Goal: Transaction & Acquisition: Purchase product/service

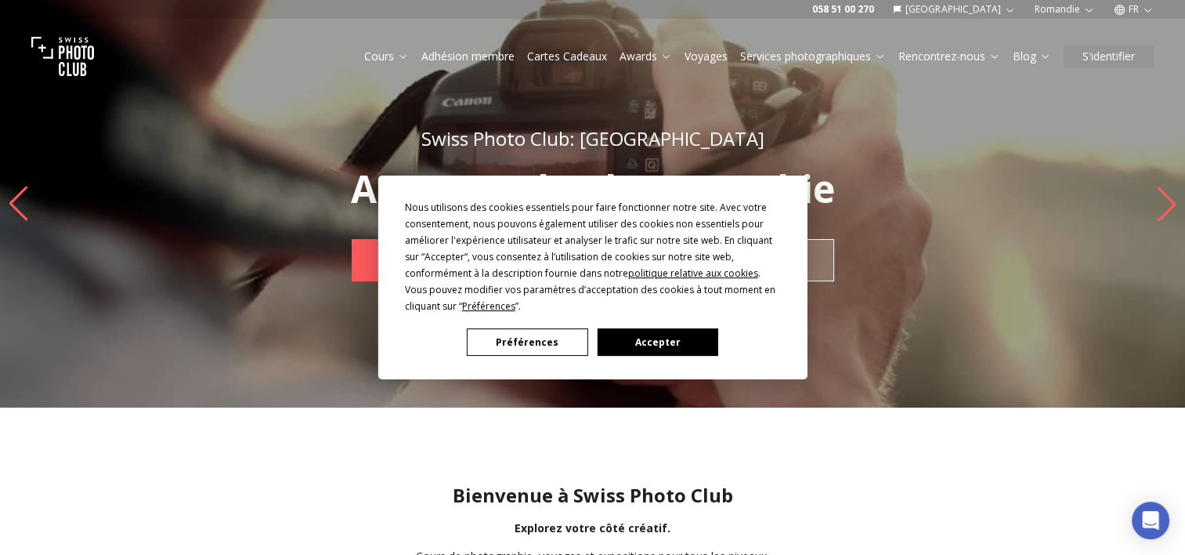
click at [658, 330] on button "Accepter" at bounding box center [657, 341] width 121 height 27
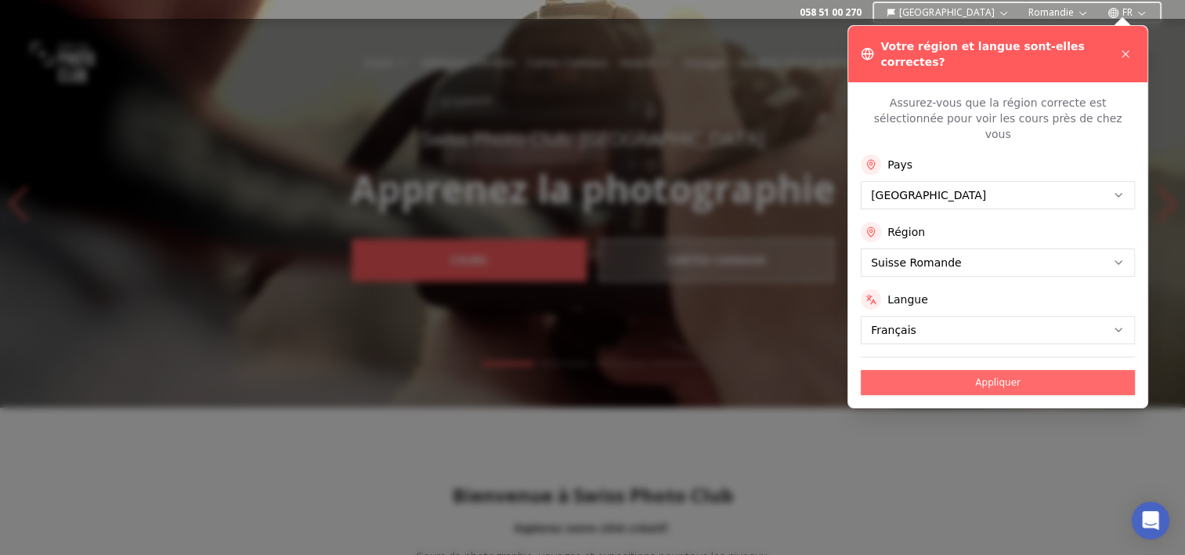
click at [974, 370] on button "Appliquer" at bounding box center [998, 382] width 274 height 25
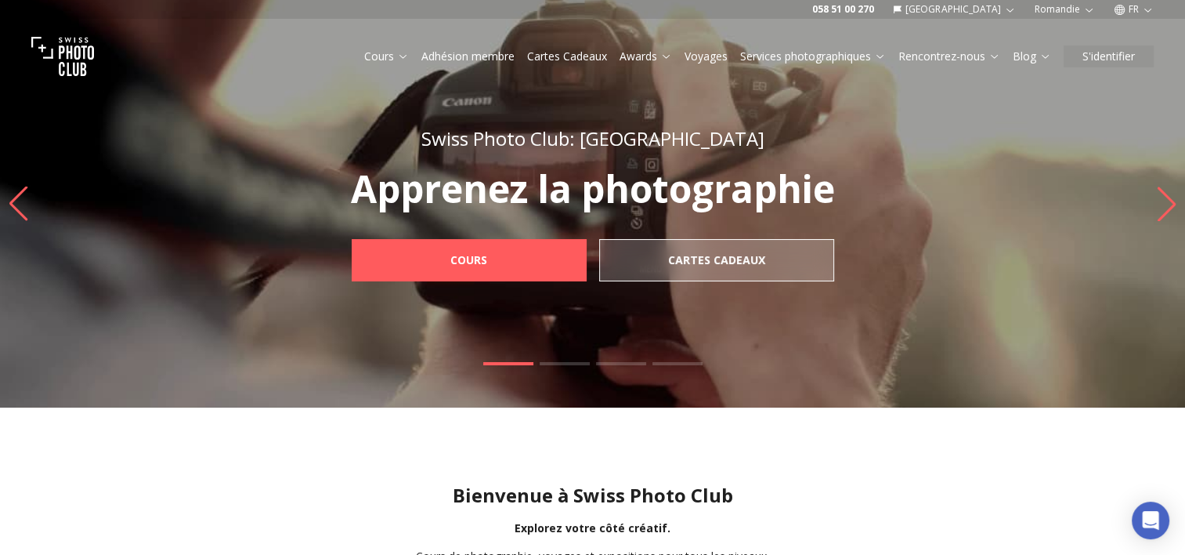
click at [702, 56] on link "Voyages" at bounding box center [706, 57] width 43 height 16
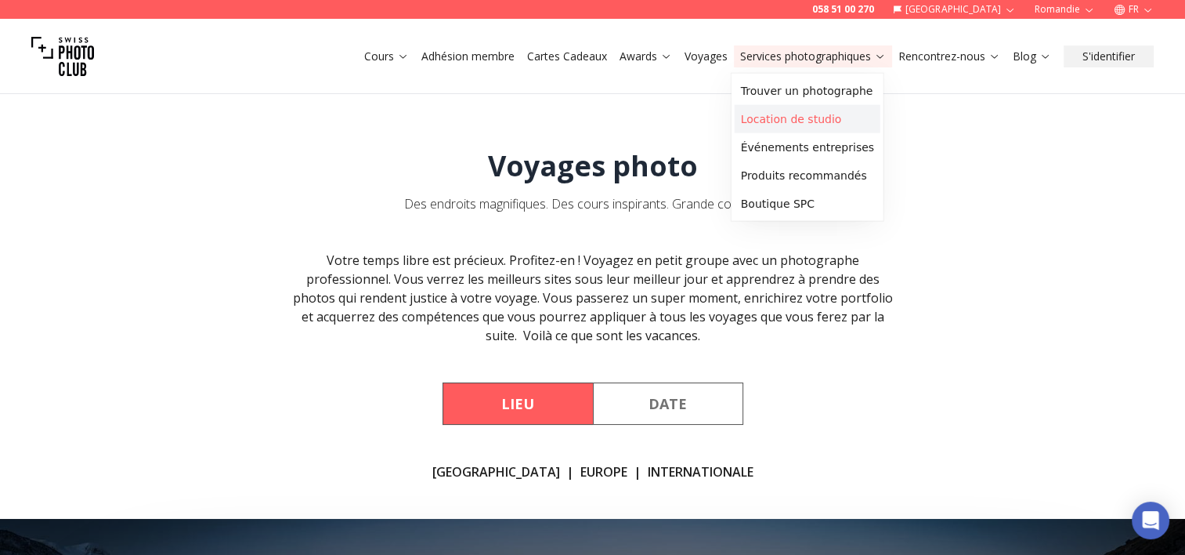
click at [803, 121] on link "Location de studio" at bounding box center [808, 119] width 146 height 28
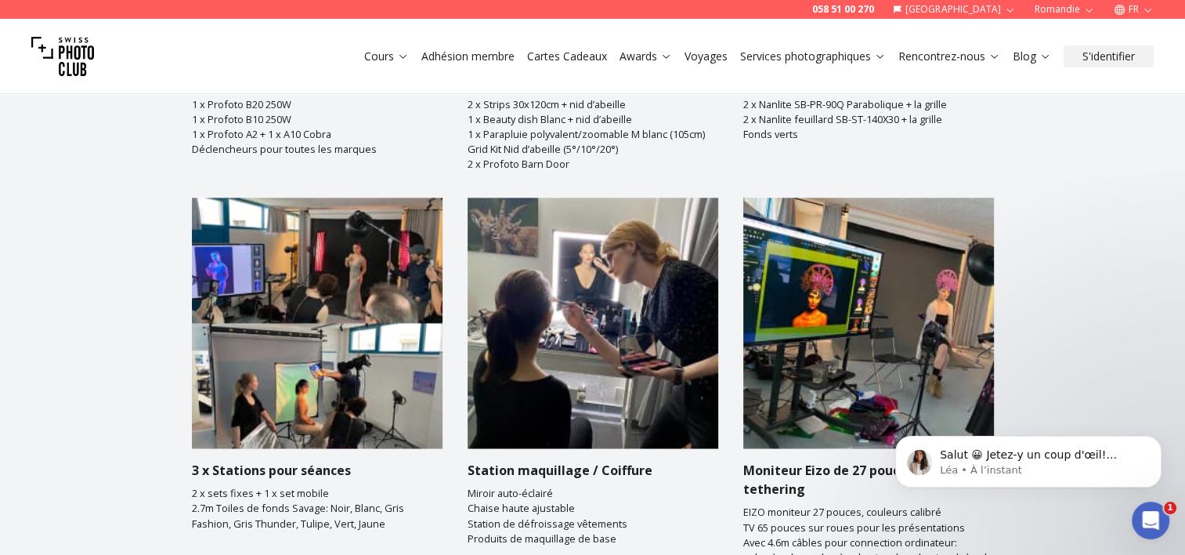
scroll to position [2475, 0]
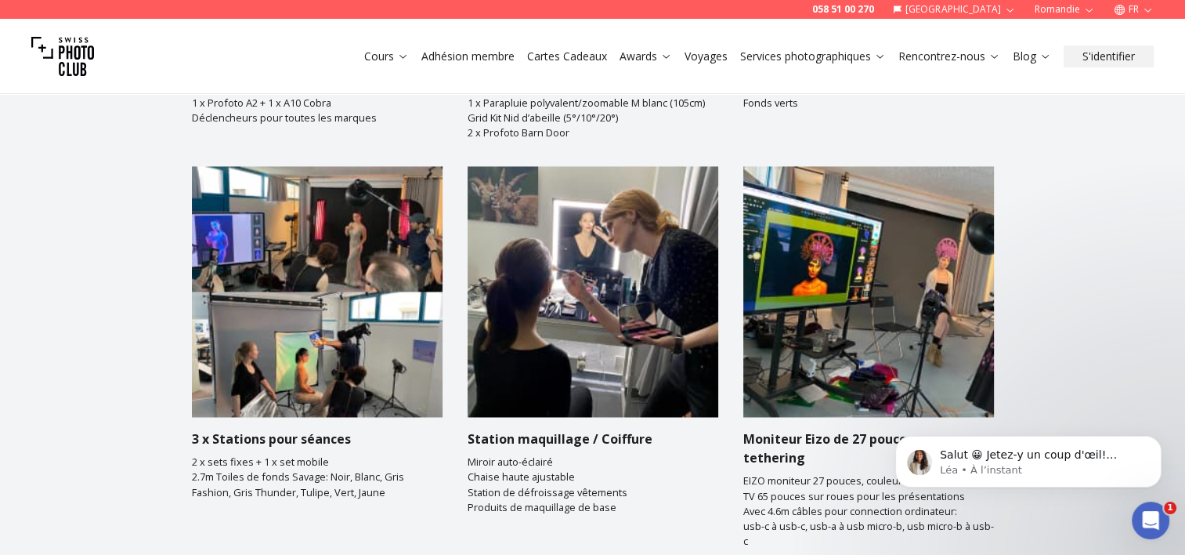
click at [1061, 207] on section "Équipement Donnez vie à votre vision avec du matériel haut de gamme pour photog…" at bounding box center [592, 296] width 1185 height 1505
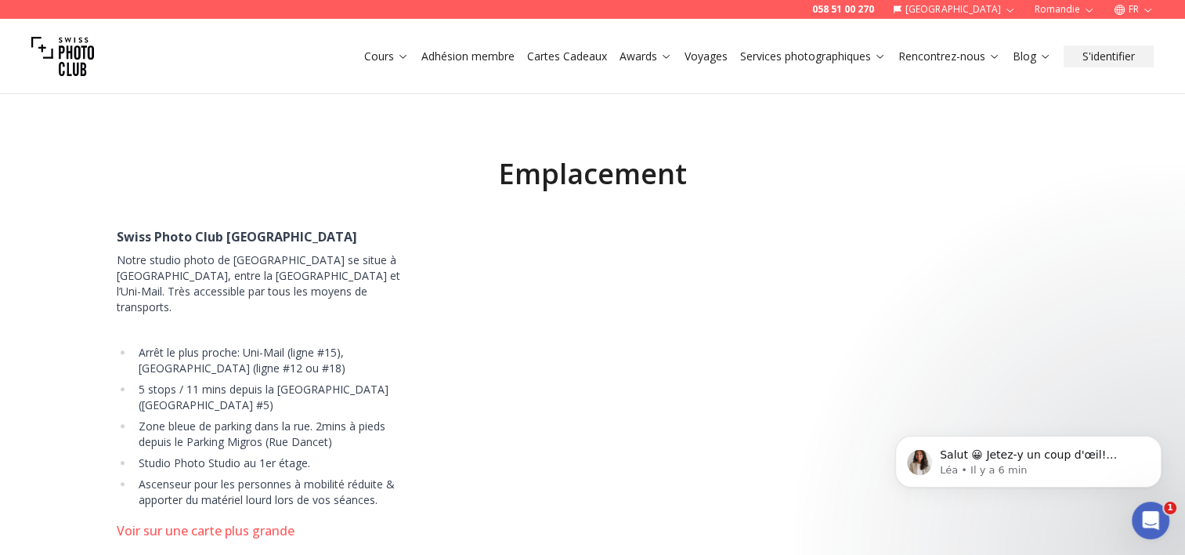
scroll to position [7268, 0]
click at [573, 53] on link "Cartes Cadeaux" at bounding box center [567, 57] width 80 height 16
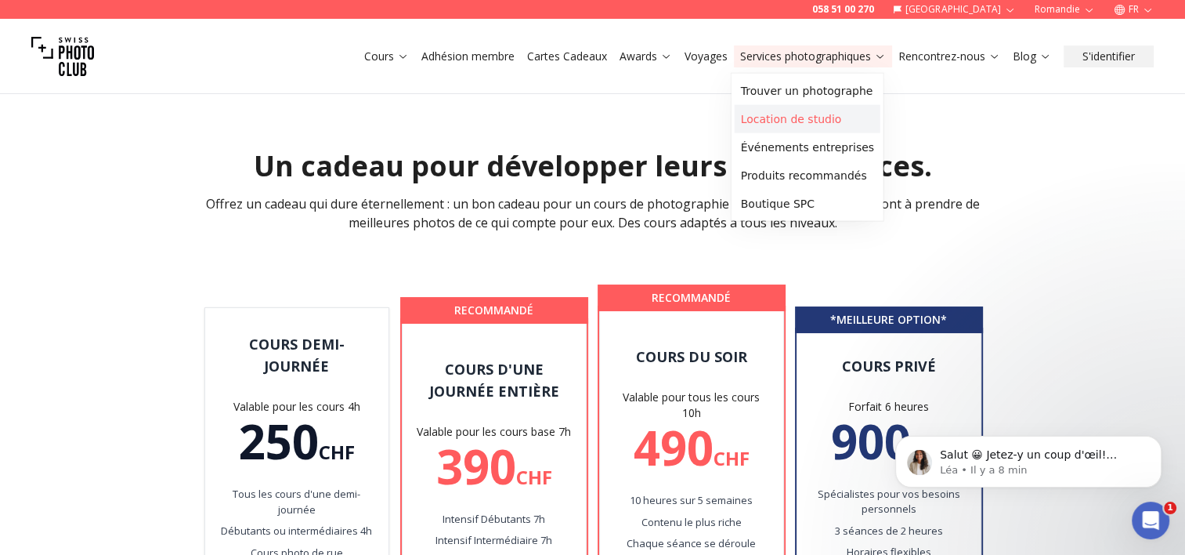
click at [783, 117] on link "Location de studio" at bounding box center [808, 119] width 146 height 28
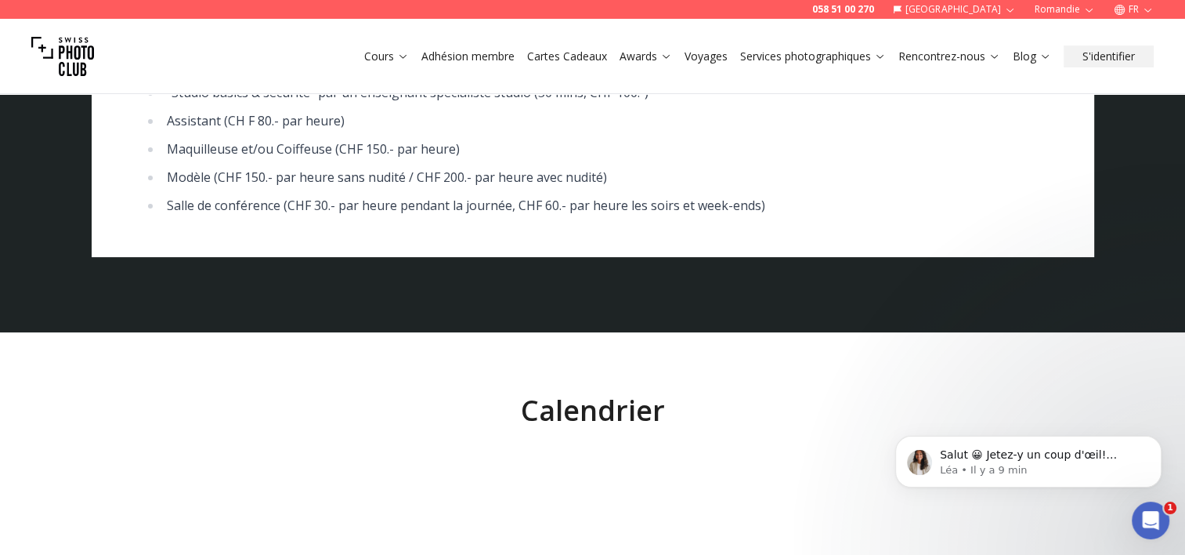
scroll to position [6788, 0]
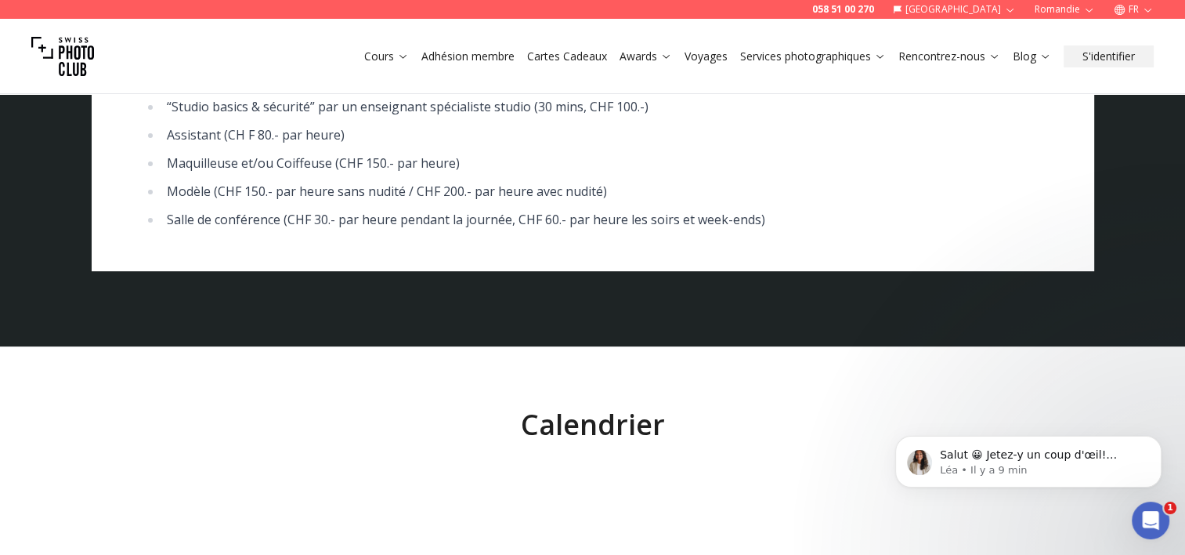
scroll to position [6286, 0]
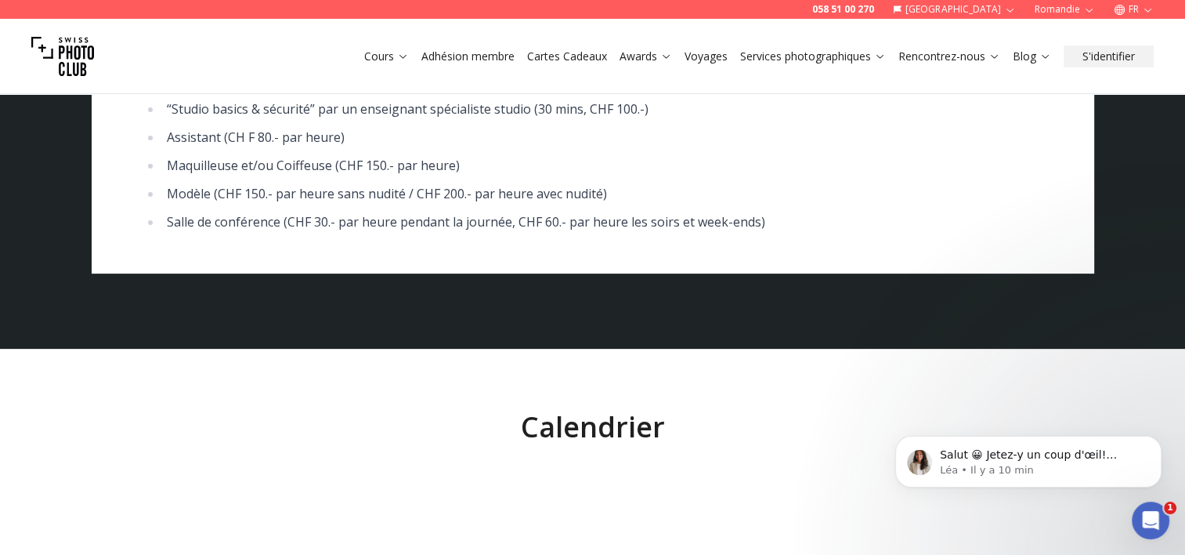
drag, startPoint x: 443, startPoint y: 139, endPoint x: 342, endPoint y: 128, distance: 101.6
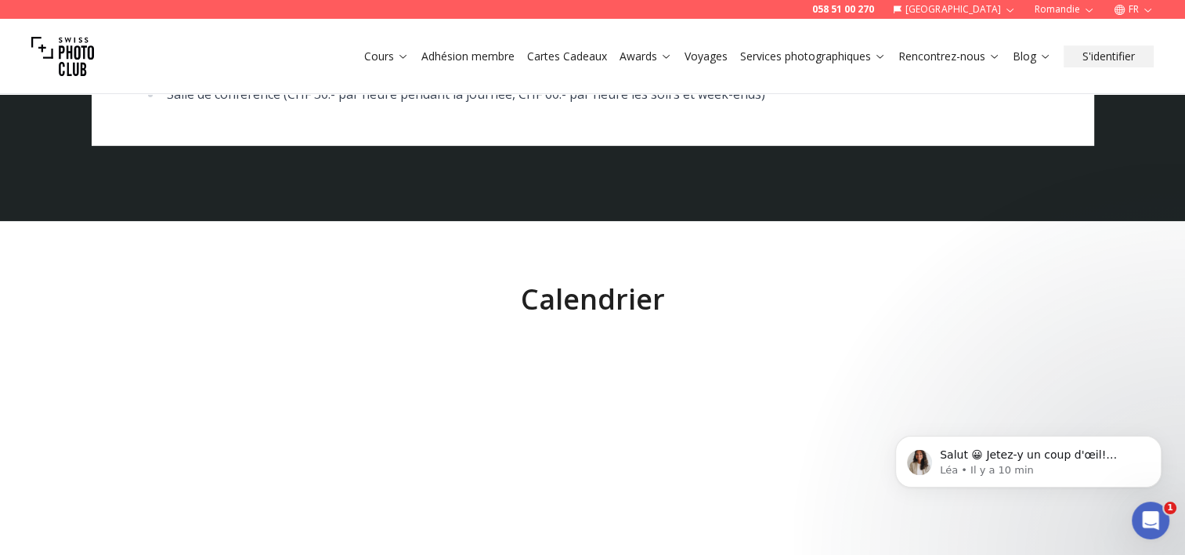
scroll to position [6412, 0]
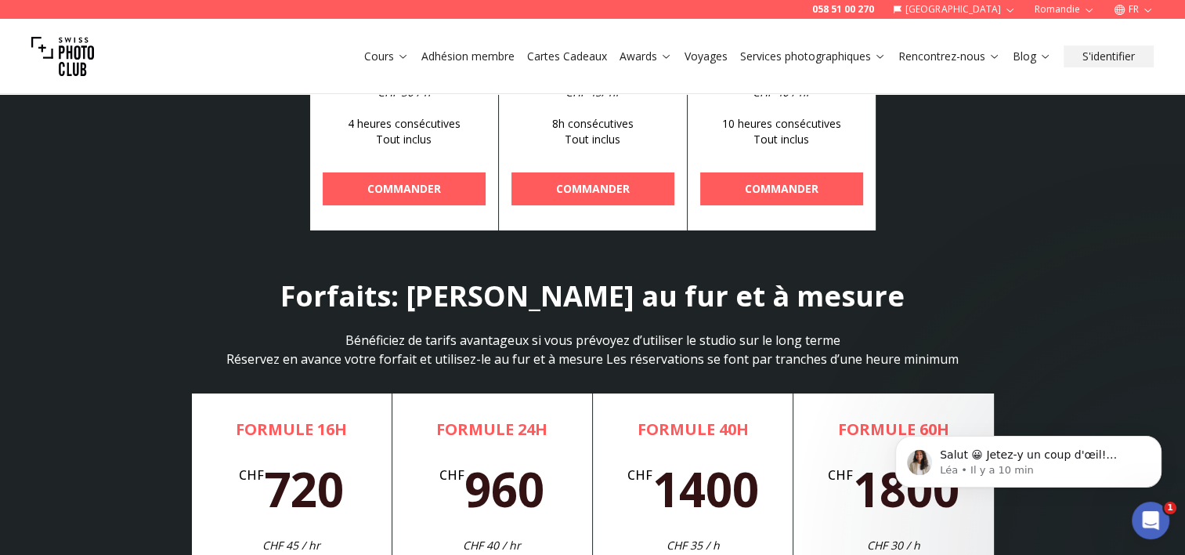
scroll to position [5503, 0]
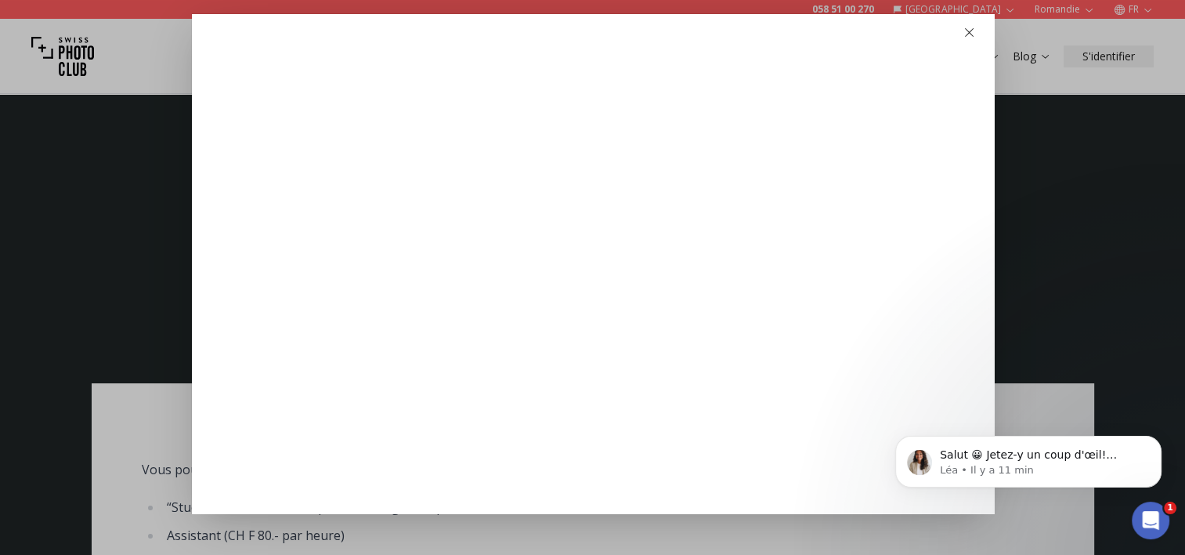
scroll to position [5879, 0]
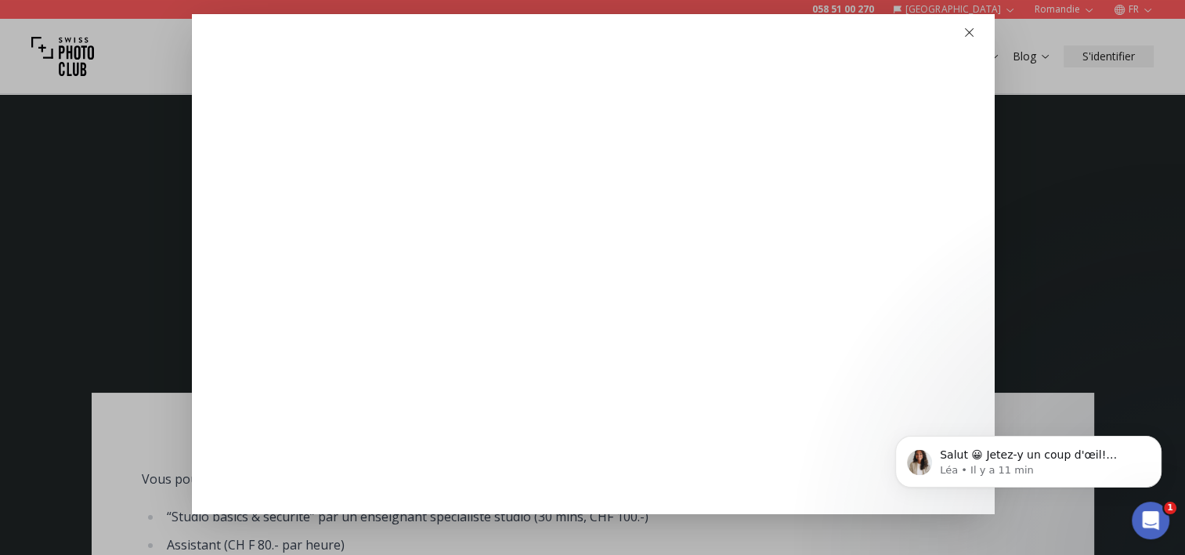
click at [964, 33] on icon "button" at bounding box center [970, 33] width 12 height 12
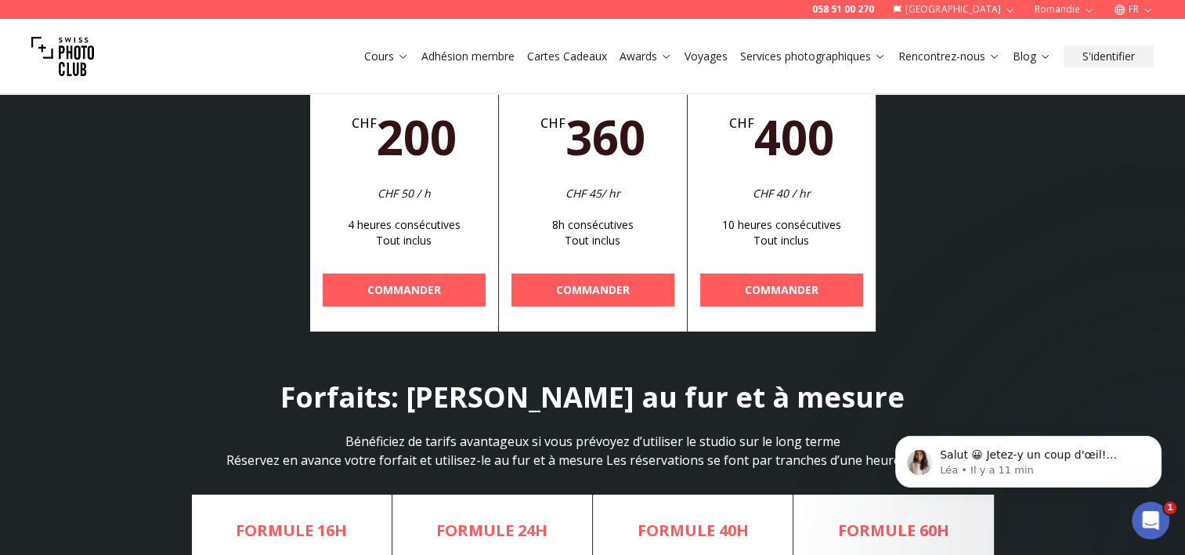
scroll to position [5436, 0]
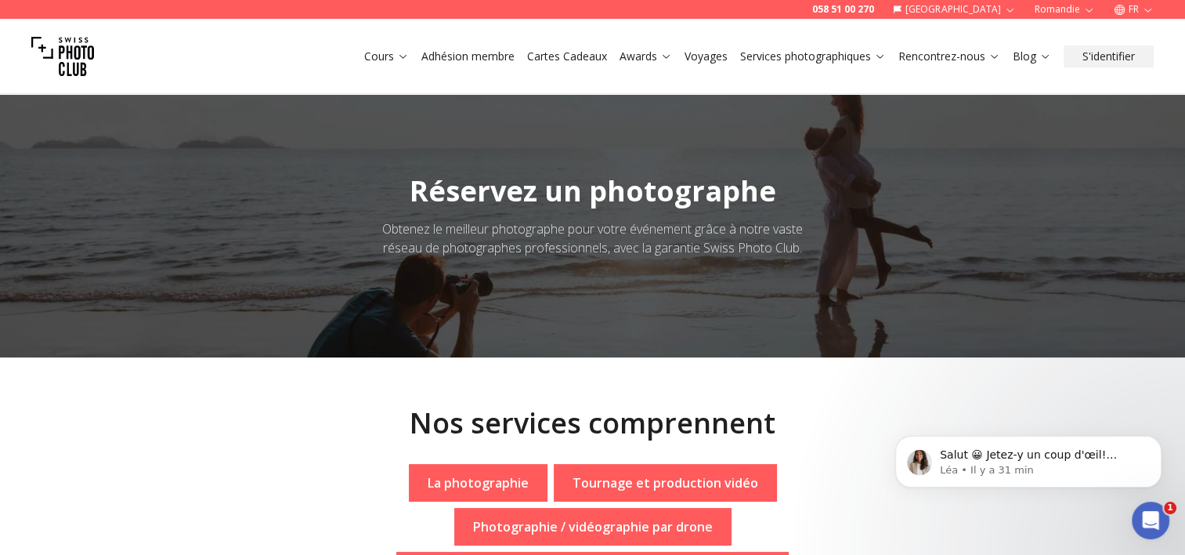
click at [472, 63] on link "Adhésion membre" at bounding box center [467, 57] width 93 height 16
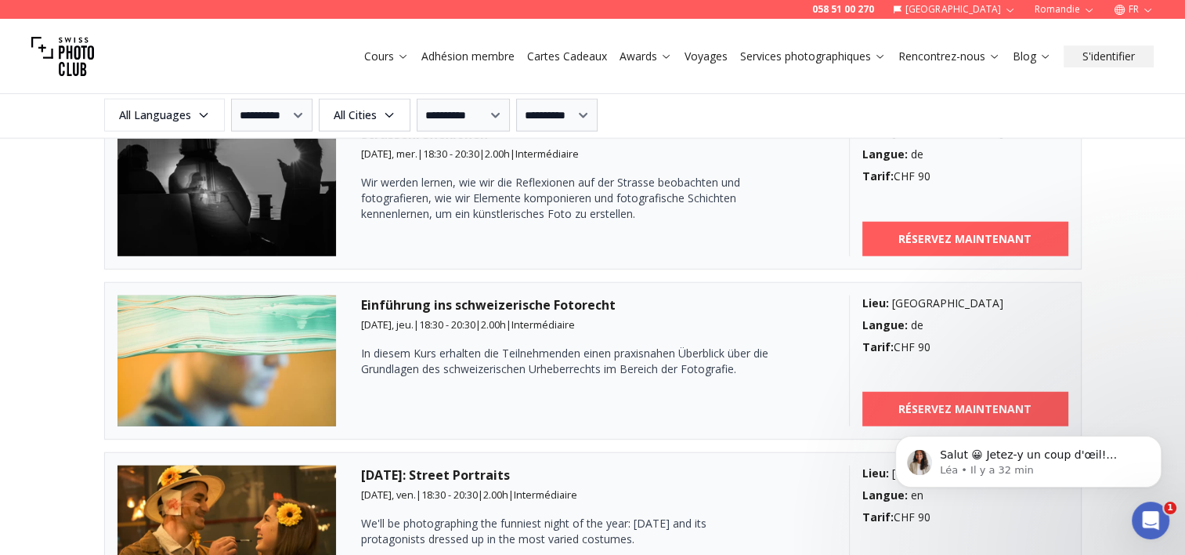
scroll to position [3854, 0]
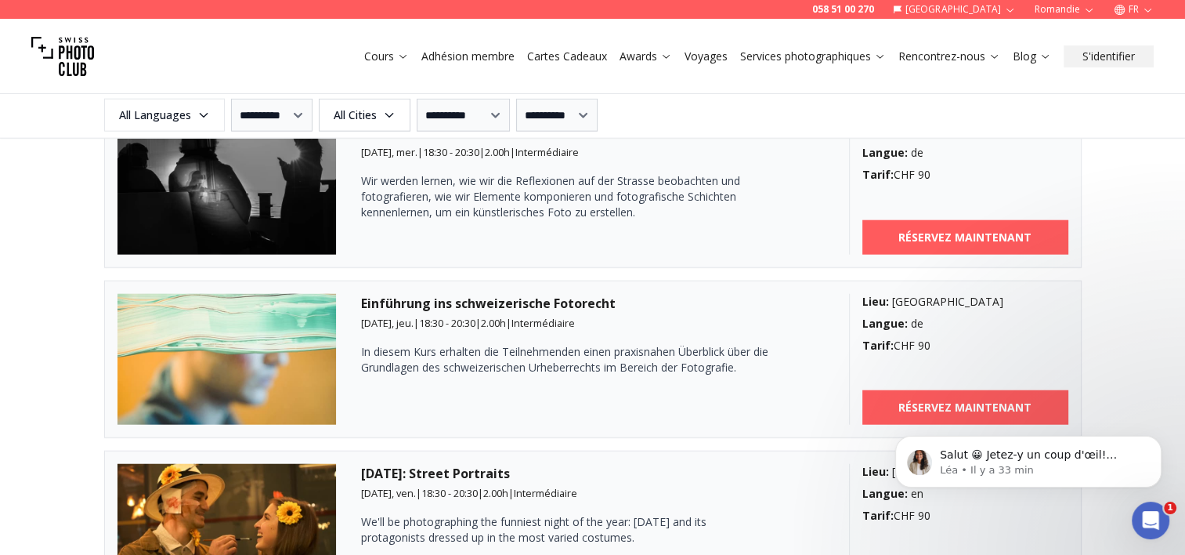
click at [815, 59] on link "Services photographiques" at bounding box center [813, 57] width 146 height 16
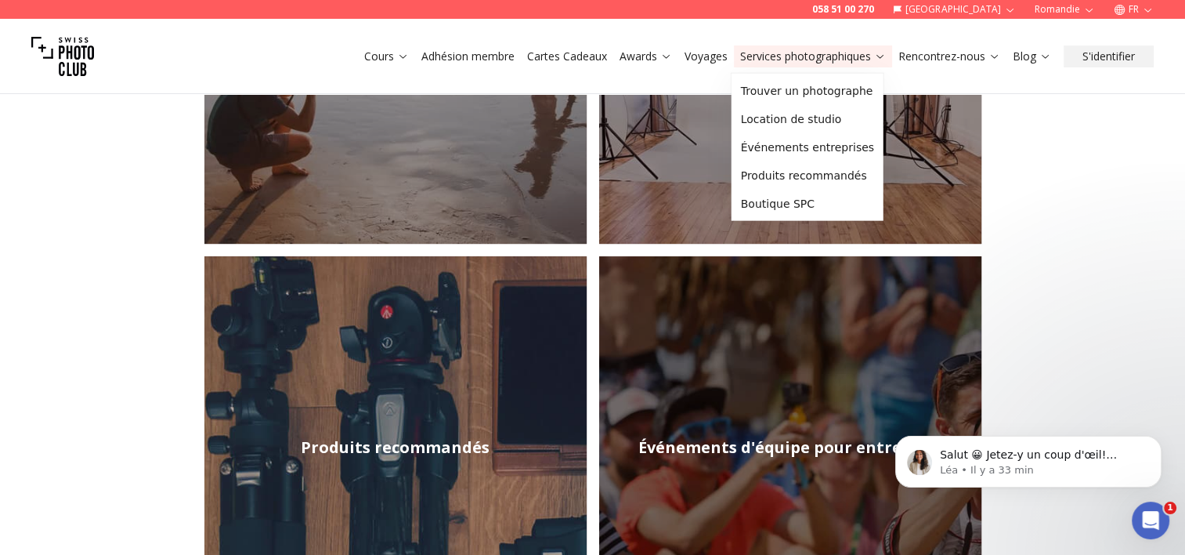
scroll to position [313, 0]
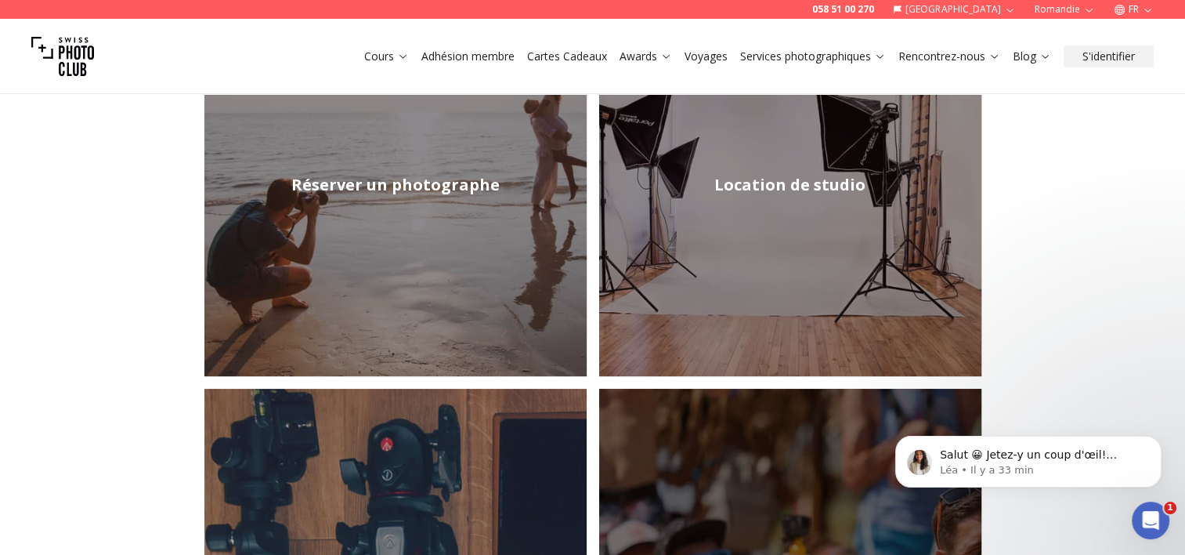
click at [774, 174] on h2 "Location de studio" at bounding box center [789, 185] width 151 height 22
